Goal: Task Accomplishment & Management: Complete application form

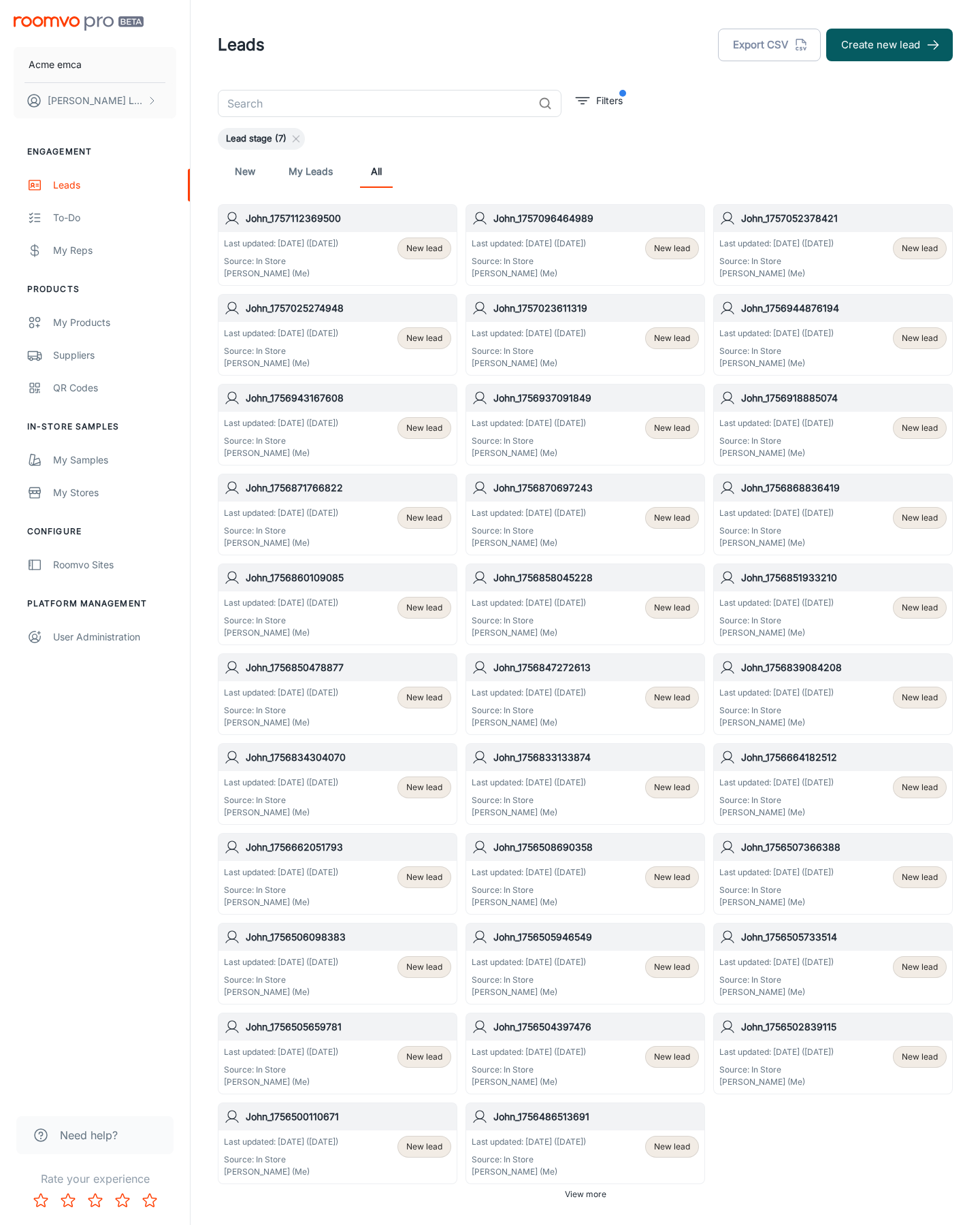
click at [889, 45] on button "Create new lead" at bounding box center [889, 44] width 127 height 33
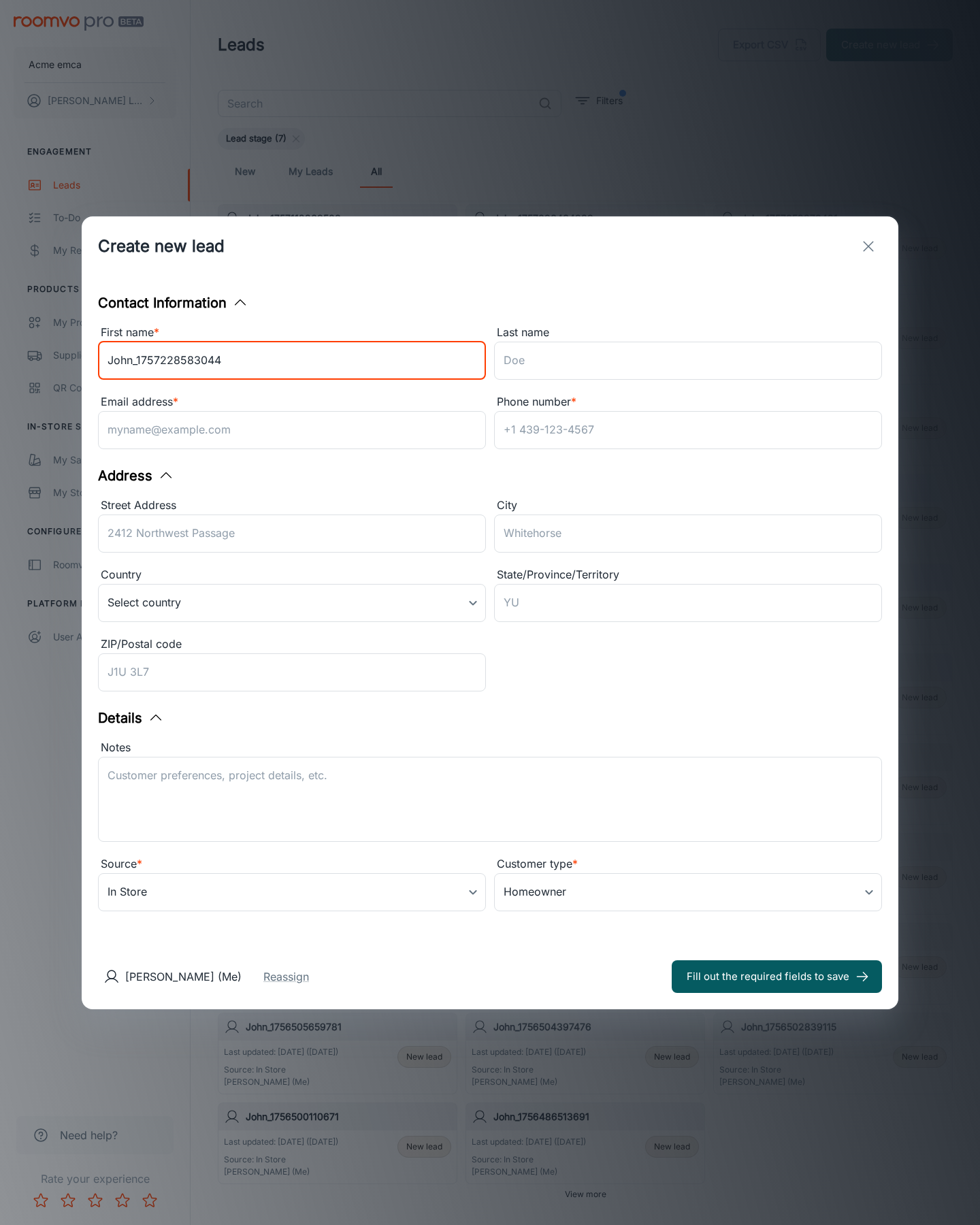
type input "John_1757228583044"
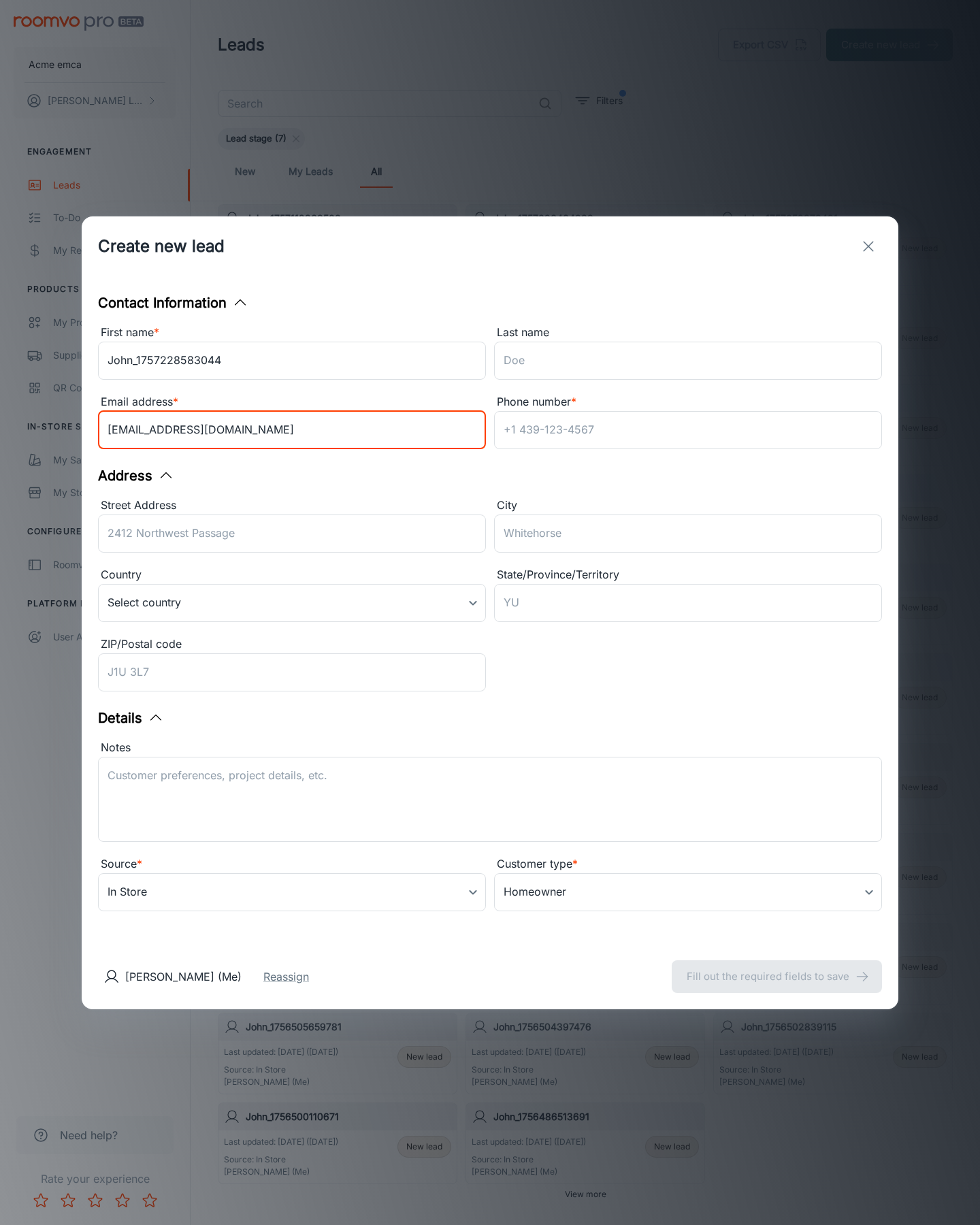
type input "[EMAIL_ADDRESS][DOMAIN_NAME]"
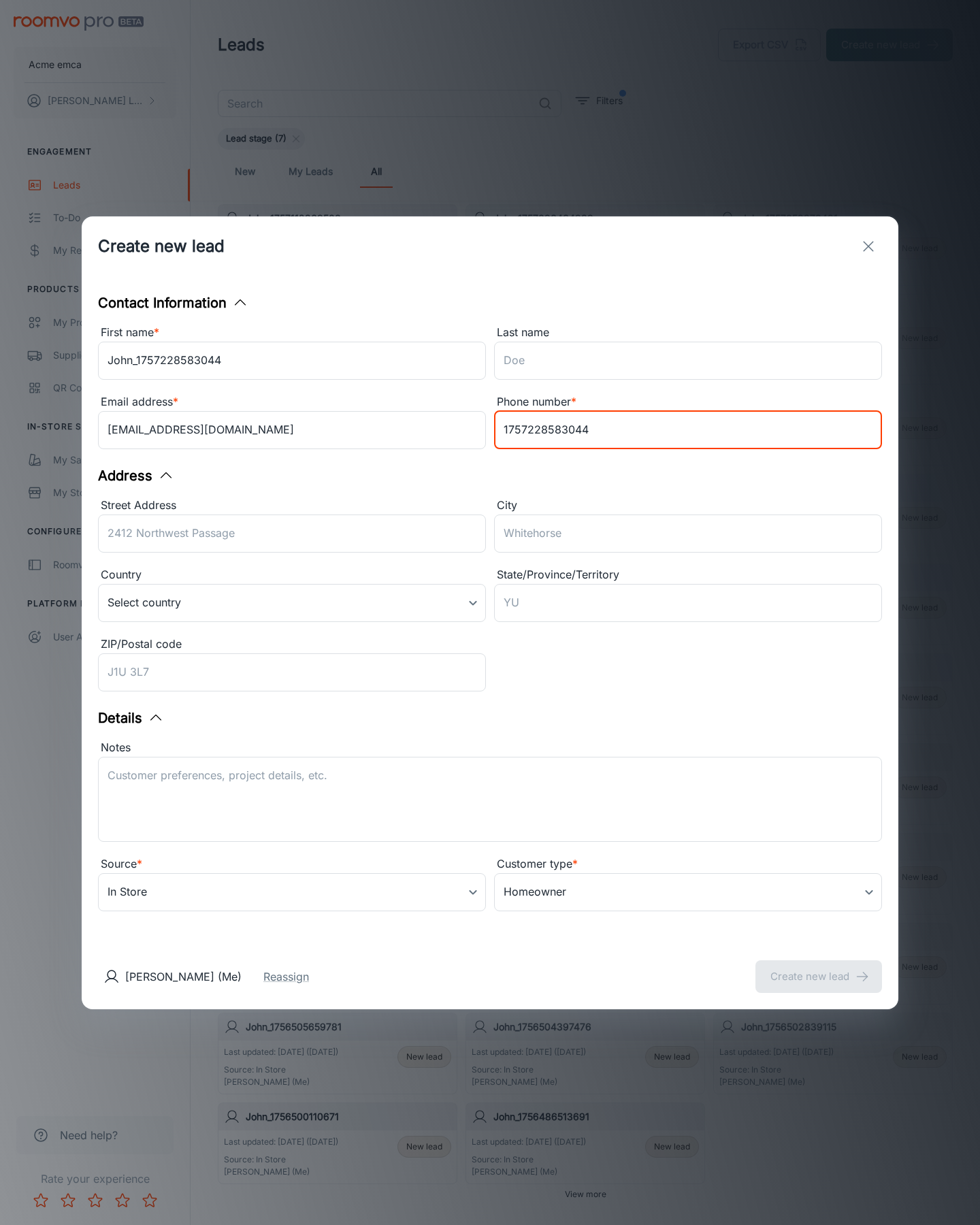
type input "1757228583044"
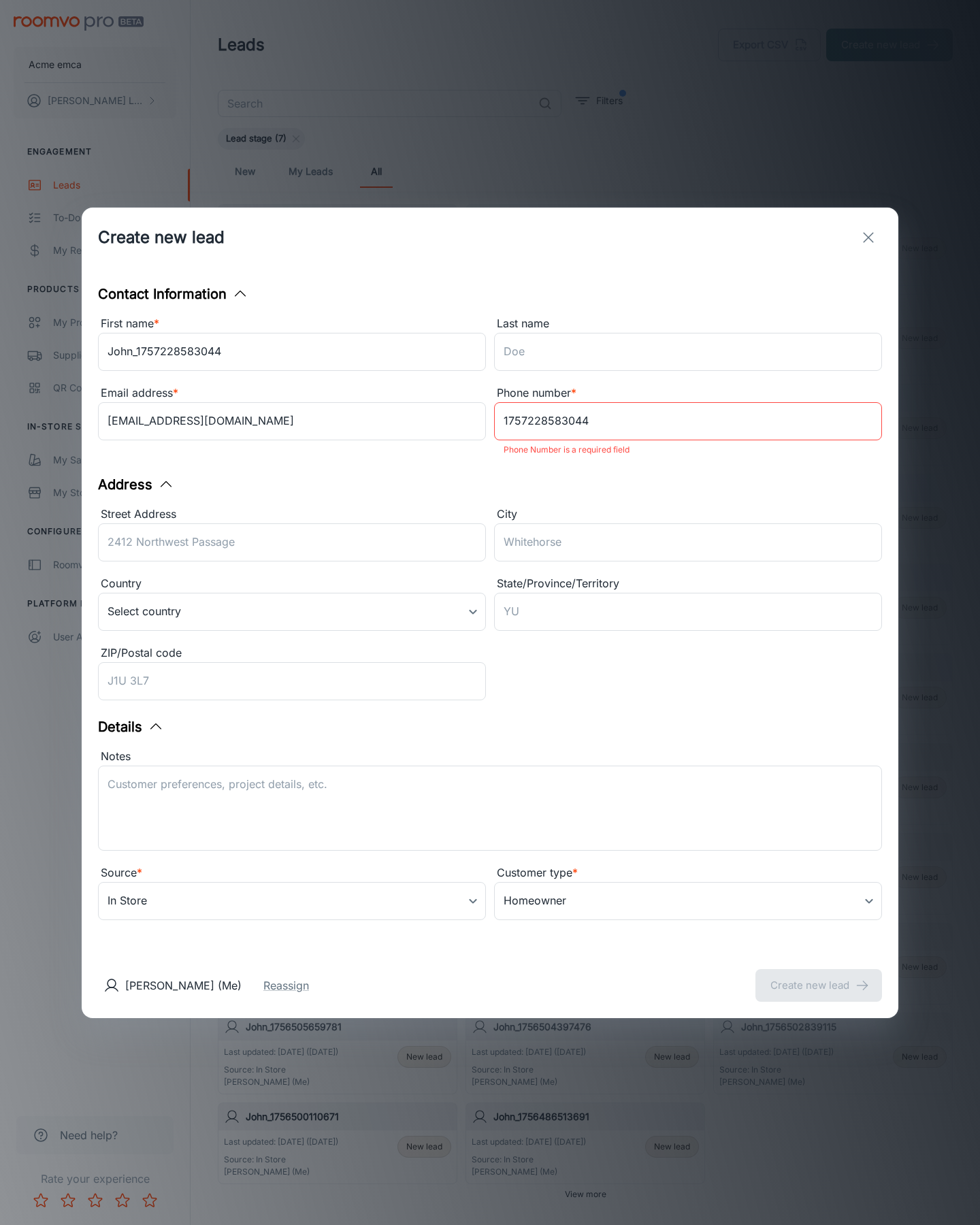
click at [818, 976] on button "Create new lead" at bounding box center [818, 985] width 127 height 33
